Goal: Find contact information: Find contact information

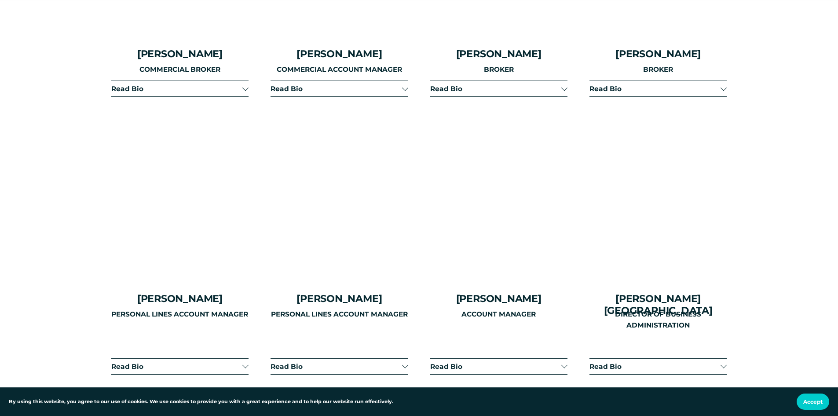
scroll to position [2067, 0]
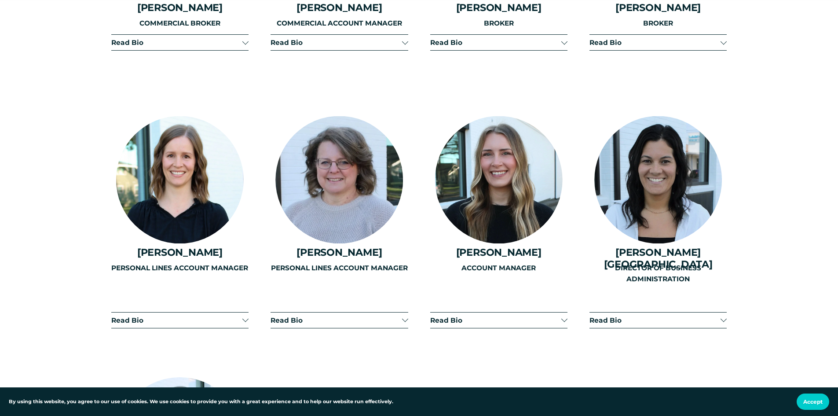
click at [237, 313] on div "PERSONAL LINES ACCOUNT MANAGER" at bounding box center [179, 294] width 137 height 62
click at [245, 312] on div "PERSONAL LINES ACCOUNT MANAGER" at bounding box center [179, 294] width 137 height 62
click at [243, 314] on div "PERSONAL LINES ACCOUNT MANAGER" at bounding box center [179, 294] width 137 height 62
click at [136, 308] on div "PERSONAL LINES ACCOUNT MANAGER" at bounding box center [179, 294] width 137 height 62
click at [288, 310] on div "PERSONAL LINES ACCOUNT MANAGER" at bounding box center [338, 294] width 137 height 62
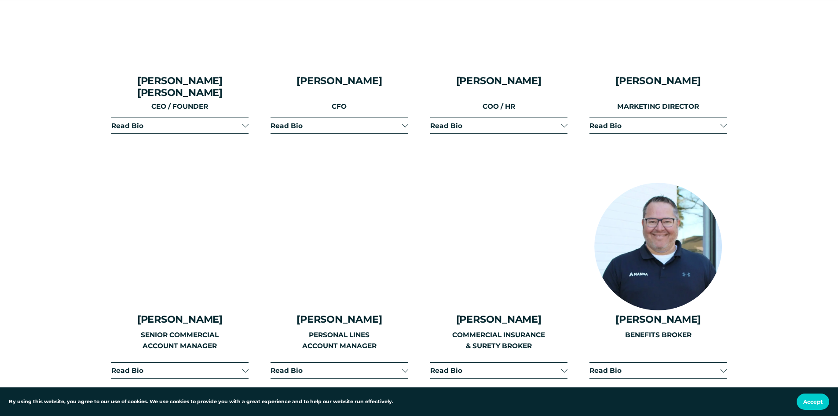
scroll to position [1275, 0]
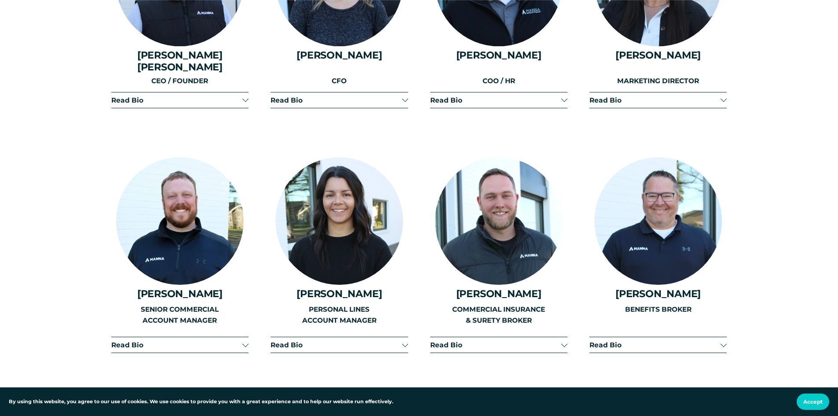
click at [284, 96] on span "Read Bio" at bounding box center [335, 100] width 131 height 8
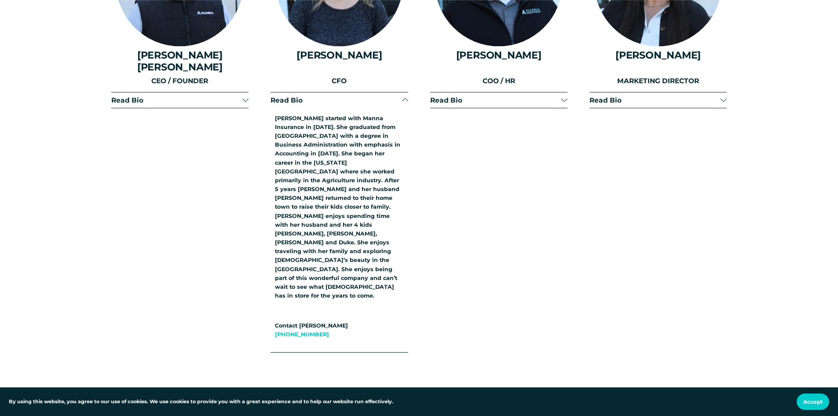
click at [284, 96] on span "Read Bio" at bounding box center [335, 100] width 131 height 8
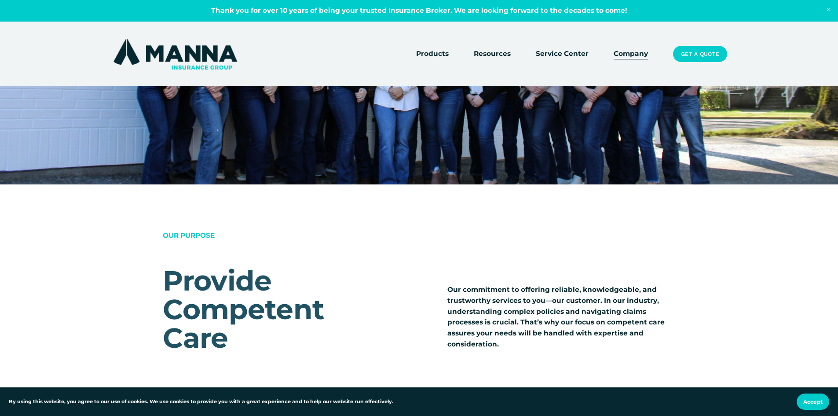
scroll to position [0, 0]
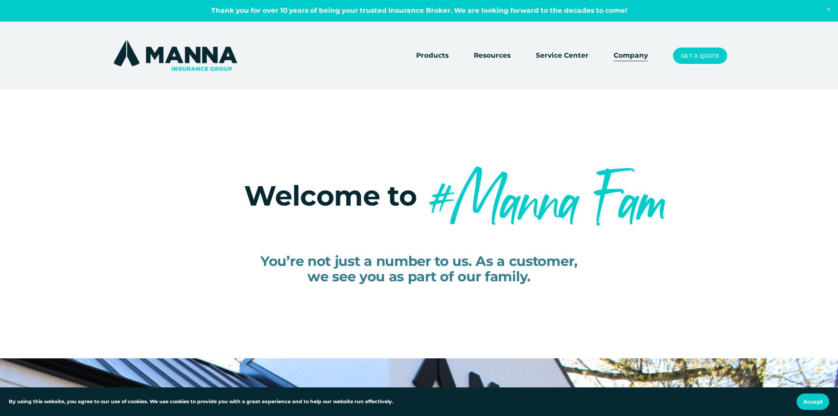
click at [142, 60] on img at bounding box center [175, 55] width 128 height 34
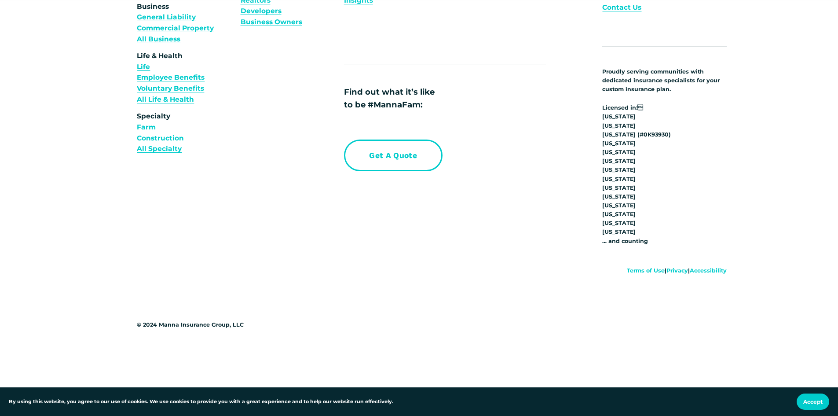
scroll to position [3513, 0]
